Goal: Information Seeking & Learning: Learn about a topic

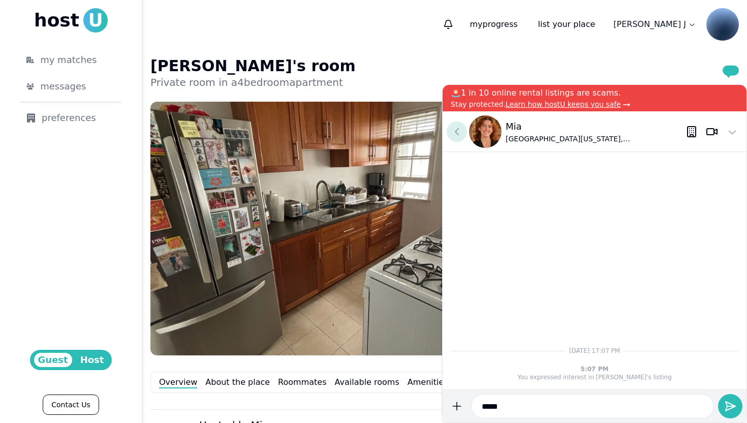
scroll to position [549, 0]
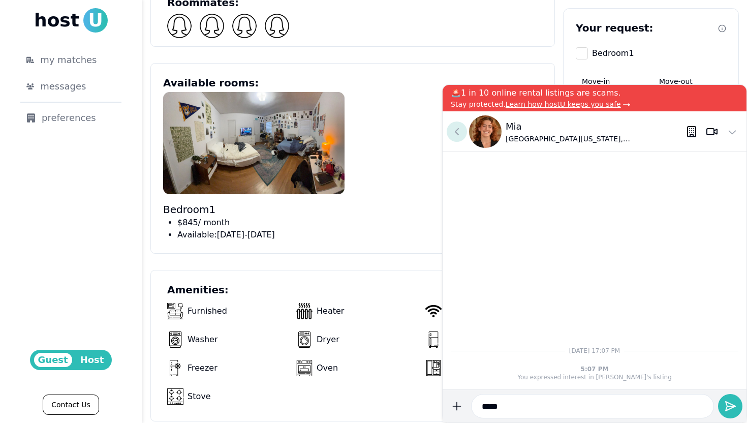
click at [457, 133] on use at bounding box center [456, 132] width 3 height 6
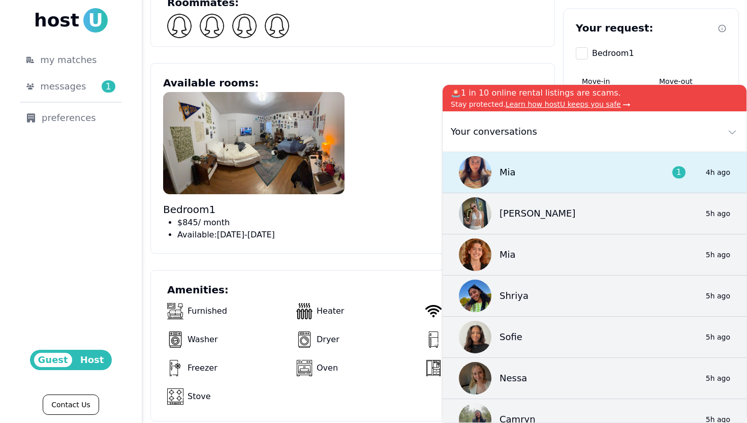
click at [581, 168] on div "Mia 1 4h ago" at bounding box center [595, 172] width 304 height 41
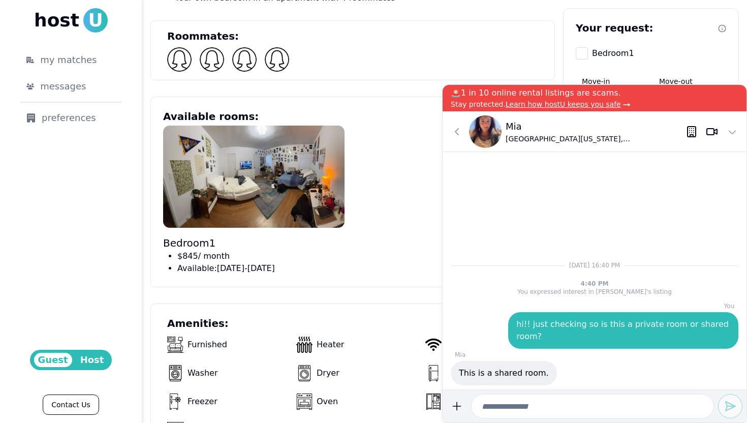
scroll to position [517, 0]
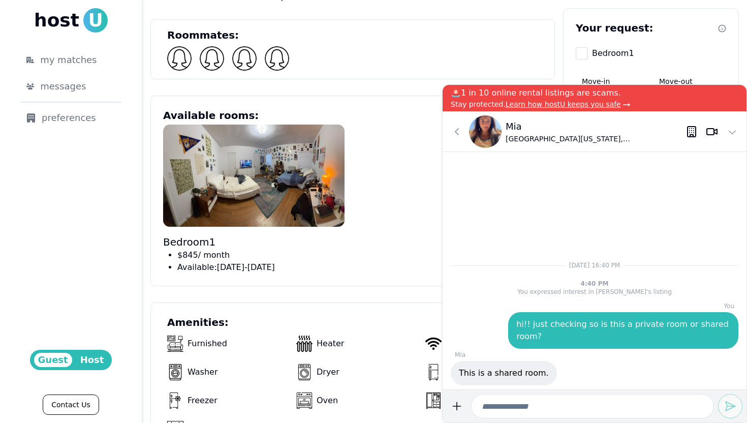
click at [491, 127] on img at bounding box center [485, 131] width 33 height 33
click at [511, 124] on p "Mia" at bounding box center [596, 126] width 180 height 14
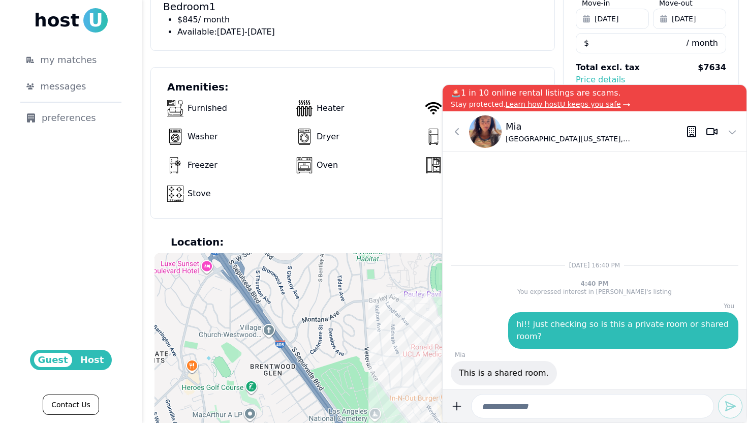
scroll to position [799, 0]
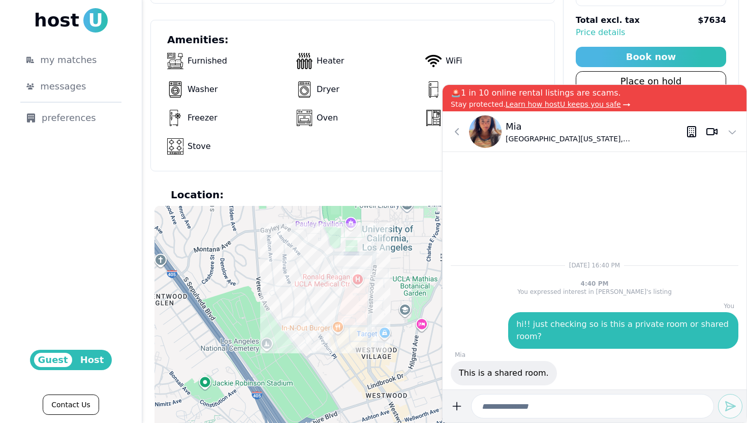
drag, startPoint x: 404, startPoint y: 271, endPoint x: 294, endPoint y: 249, distance: 112.1
click at [294, 249] on div at bounding box center [445, 323] width 580 height 234
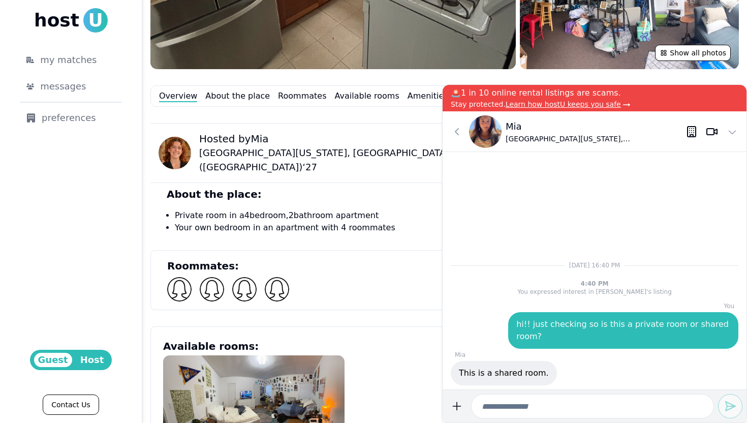
scroll to position [289, 0]
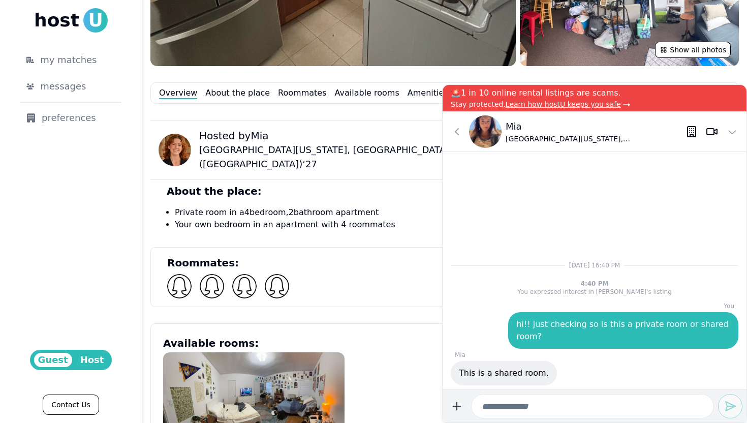
click at [360, 104] on div "Show all photos Overview About the place Roommates Available rooms Amenities Lo…" at bounding box center [444, 398] width 589 height 1172
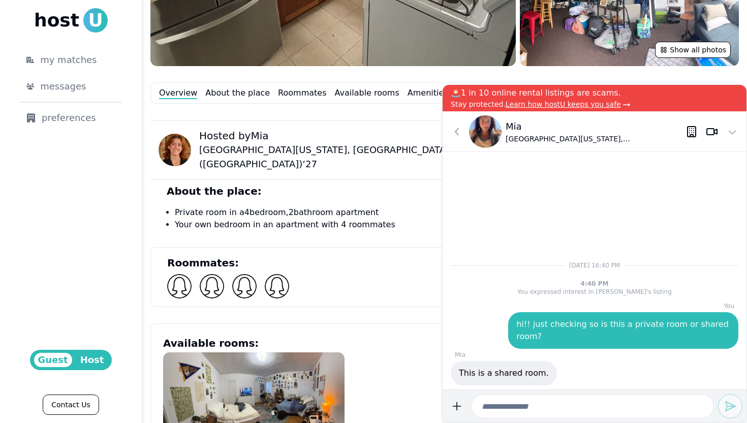
click at [360, 104] on div "Show all photos Overview About the place Roommates Available rooms Amenities Lo…" at bounding box center [444, 398] width 589 height 1172
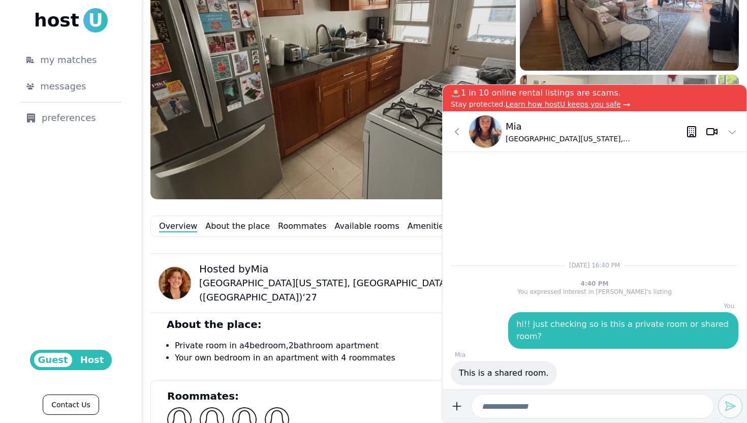
scroll to position [153, 0]
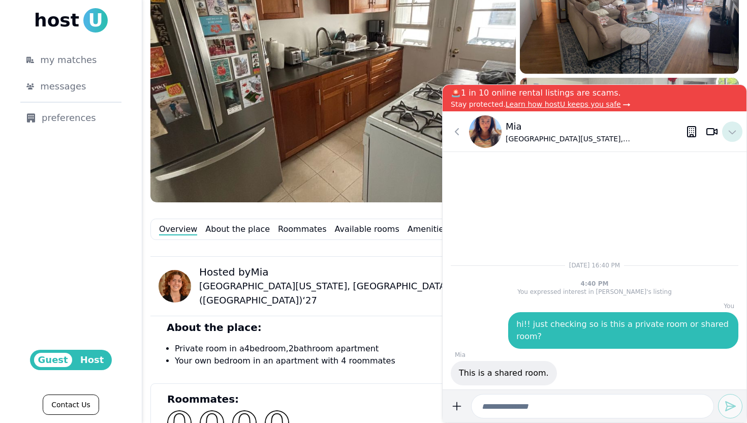
click at [733, 136] on icon at bounding box center [732, 132] width 12 height 12
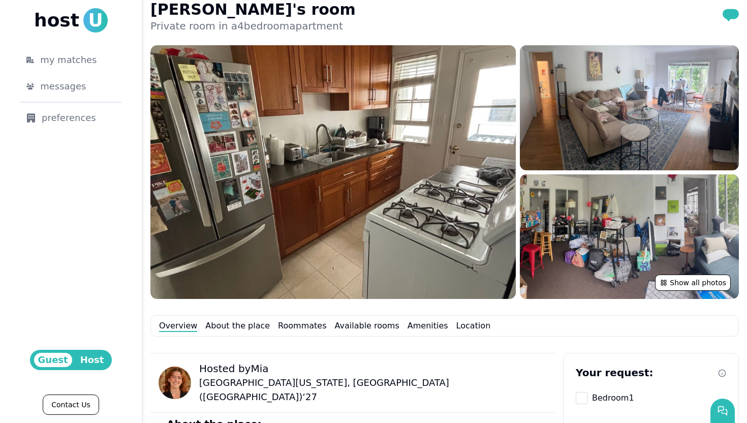
scroll to position [52, 0]
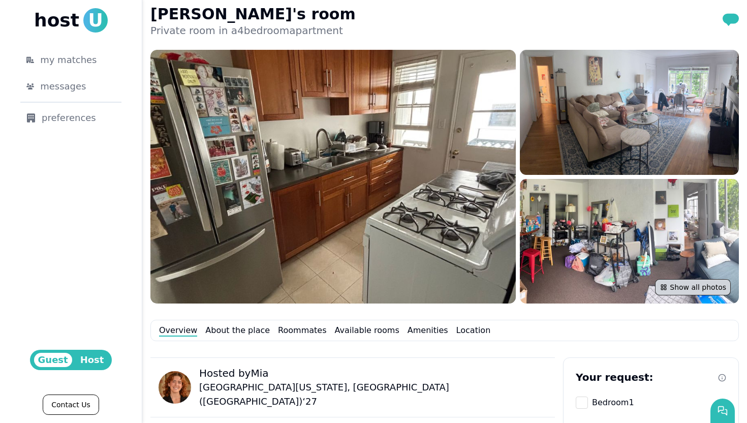
click at [685, 281] on button "Show all photos" at bounding box center [693, 287] width 76 height 16
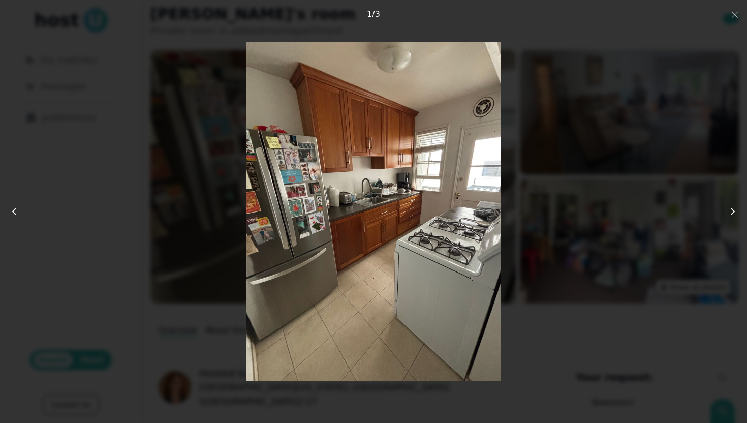
click at [732, 211] on icon at bounding box center [733, 211] width 12 height 12
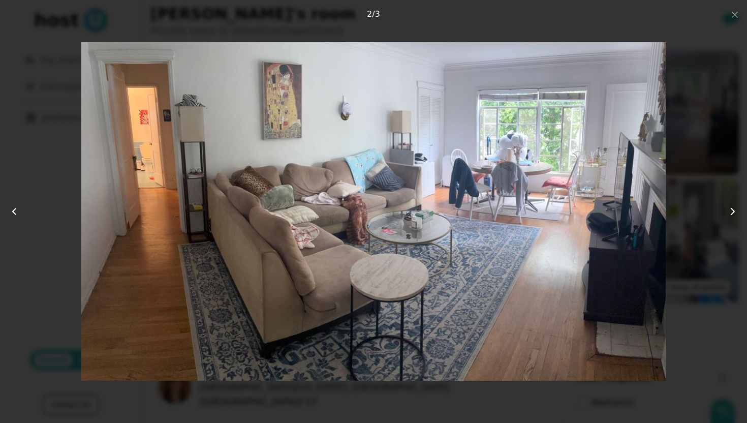
click at [732, 211] on icon at bounding box center [733, 211] width 12 height 12
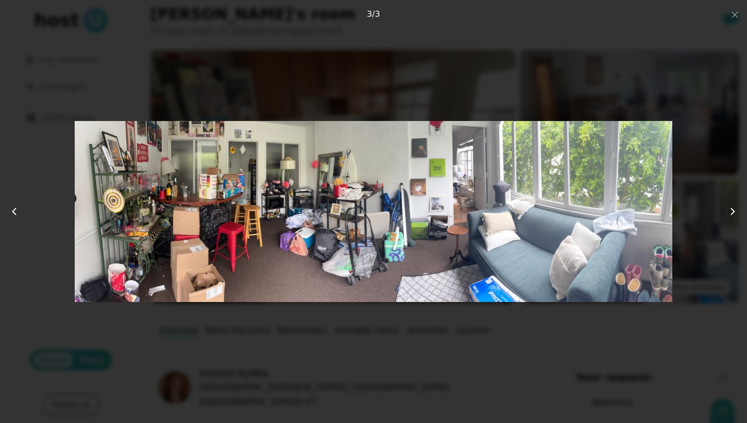
click at [735, 209] on icon at bounding box center [733, 211] width 12 height 12
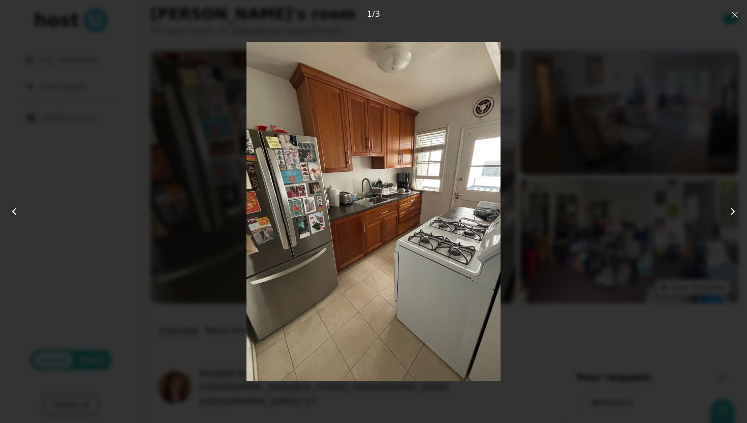
click at [733, 14] on use "button" at bounding box center [735, 15] width 6 height 6
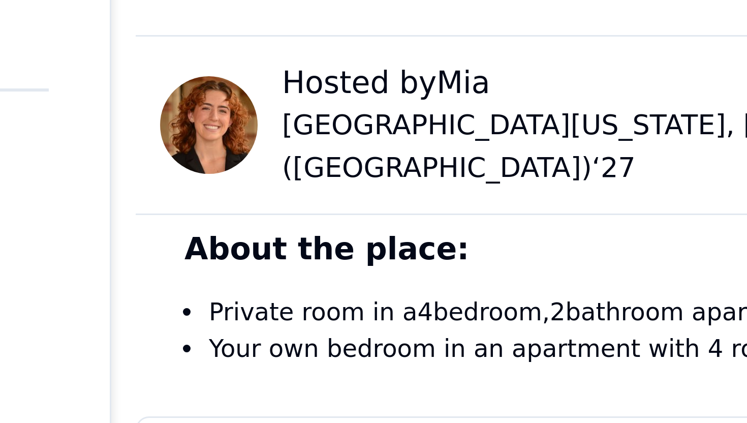
scroll to position [324, 0]
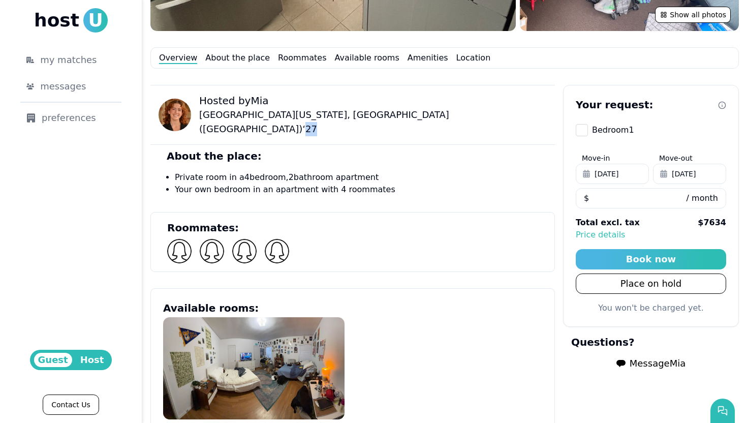
drag, startPoint x: 398, startPoint y: 118, endPoint x: 384, endPoint y: 118, distance: 14.2
click at [384, 118] on div "Hosted by Mia [GEOGRAPHIC_DATA][US_STATE], [GEOGRAPHIC_DATA] ([GEOGRAPHIC_DATA]…" at bounding box center [352, 115] width 405 height 60
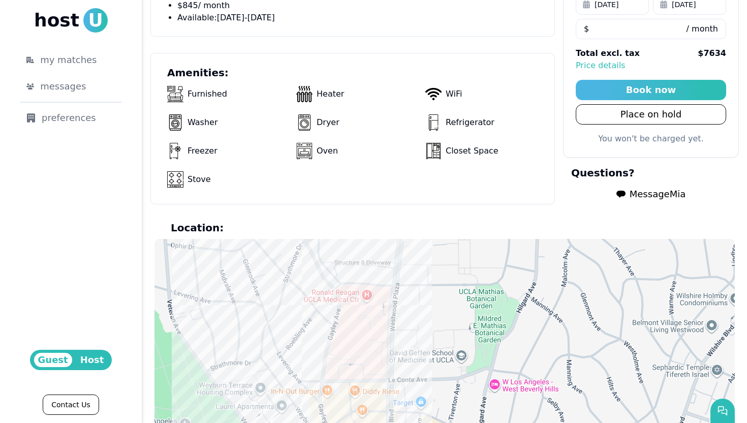
scroll to position [769, 0]
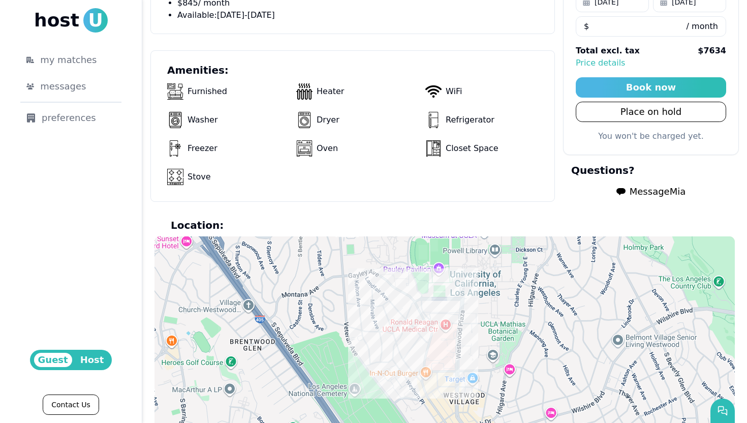
drag, startPoint x: 539, startPoint y: 280, endPoint x: 545, endPoint y: 363, distance: 83.6
click at [545, 363] on div at bounding box center [445, 353] width 580 height 234
